Goal: Transaction & Acquisition: Purchase product/service

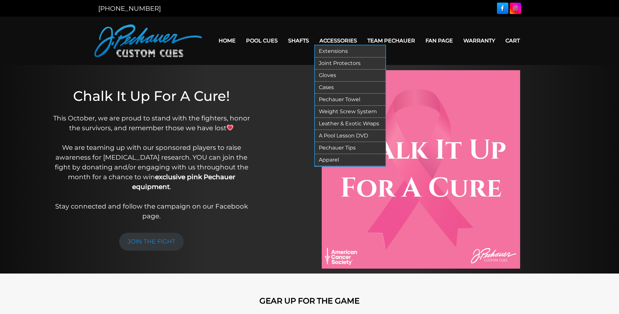
click at [335, 158] on link "Apparel" at bounding box center [350, 160] width 71 height 12
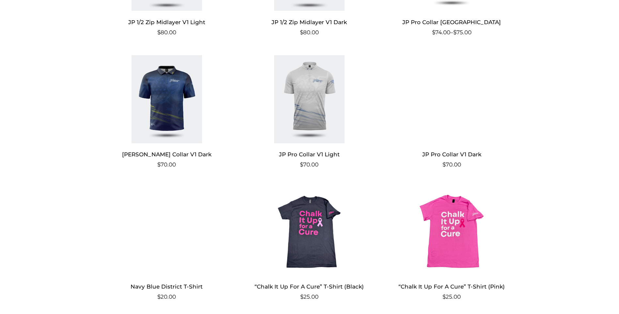
scroll to position [525, 0]
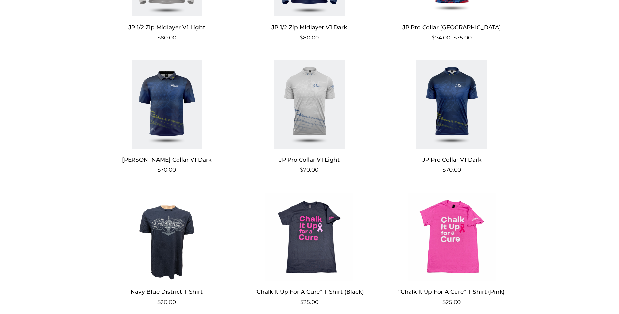
click at [174, 92] on img at bounding box center [166, 104] width 127 height 88
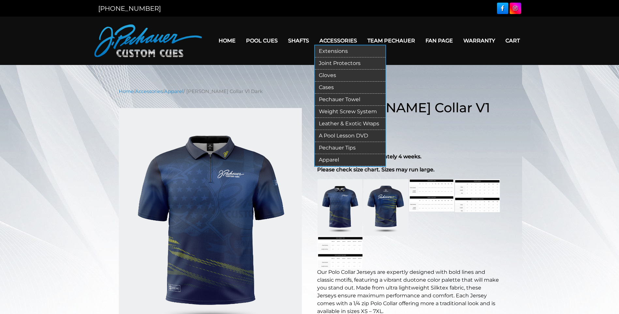
click at [333, 75] on link "Gloves" at bounding box center [350, 76] width 71 height 12
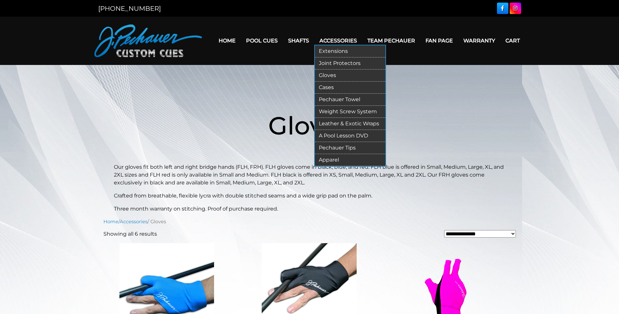
click at [335, 99] on link "Pechauer Towel" at bounding box center [350, 100] width 71 height 12
